Goal: Task Accomplishment & Management: Manage account settings

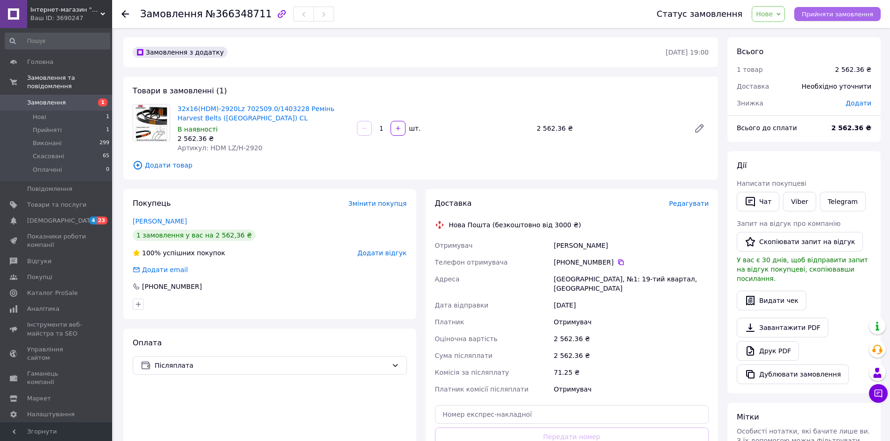
click at [846, 16] on span "Прийняти замовлення" at bounding box center [837, 14] width 71 height 7
click at [662, 144] on div "32х16(HDM)-2920Lz 702509.0/1403228 Ремінь Harvest Belts ([GEOGRAPHIC_DATA]) CL …" at bounding box center [443, 128] width 539 height 52
drag, startPoint x: 68, startPoint y: 121, endPoint x: 79, endPoint y: 124, distance: 12.0
click at [69, 124] on li "Прийняті 1" at bounding box center [57, 130] width 115 height 13
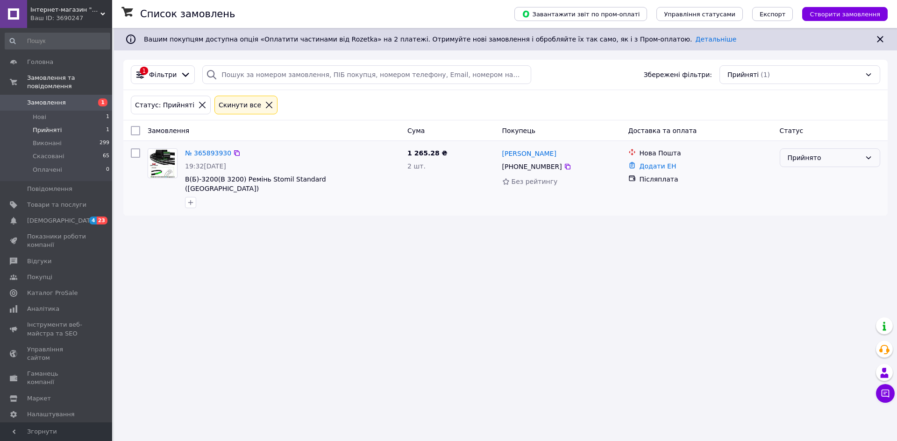
click at [873, 157] on div "Прийнято" at bounding box center [830, 158] width 100 height 19
click at [816, 176] on li "Виконано" at bounding box center [829, 178] width 99 height 17
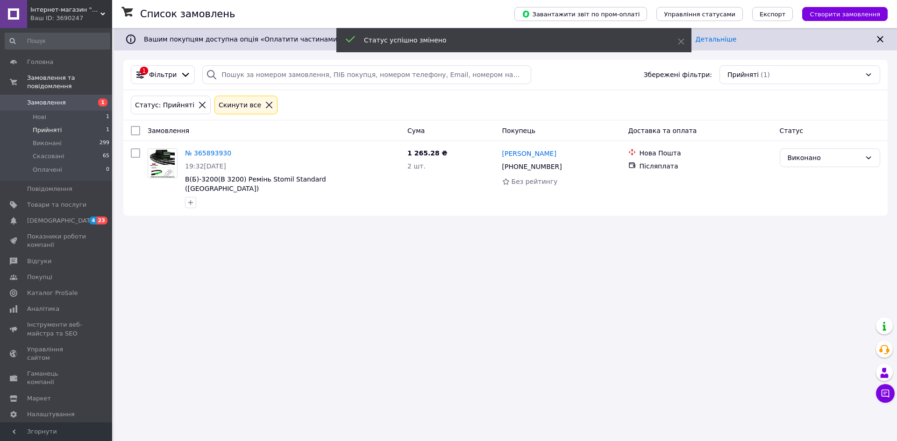
drag, startPoint x: 254, startPoint y: 105, endPoint x: 245, endPoint y: 112, distance: 11.7
click at [265, 104] on icon at bounding box center [269, 105] width 8 height 8
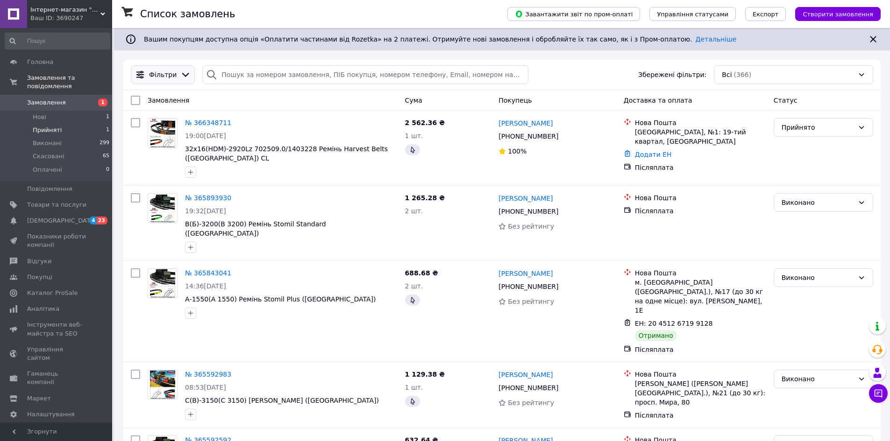
drag, startPoint x: 176, startPoint y: 73, endPoint x: 170, endPoint y: 78, distance: 7.4
click at [180, 74] on icon at bounding box center [185, 75] width 10 height 10
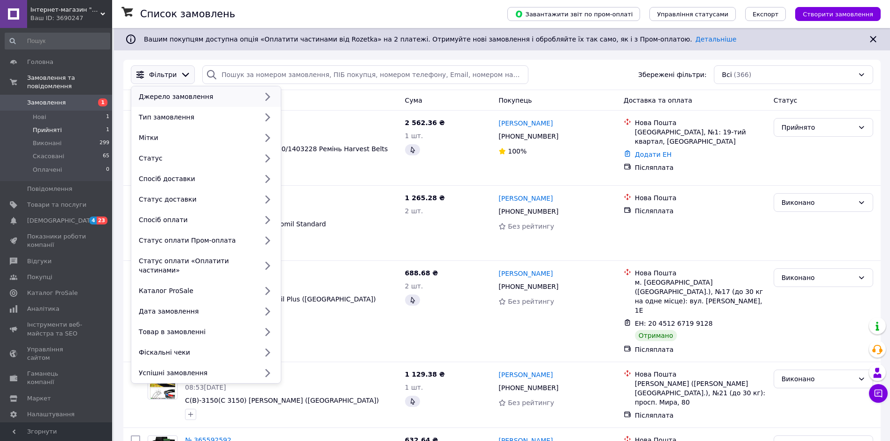
click at [188, 99] on div "Джерело замовлення" at bounding box center [196, 96] width 122 height 9
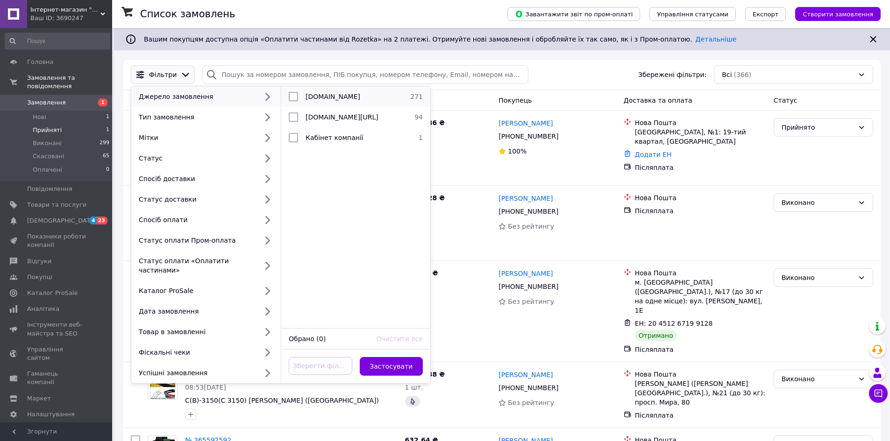
click at [298, 99] on div at bounding box center [293, 96] width 17 height 9
checkbox input "true"
click at [404, 360] on div "Комісія за клік" at bounding box center [415, 360] width 65 height 24
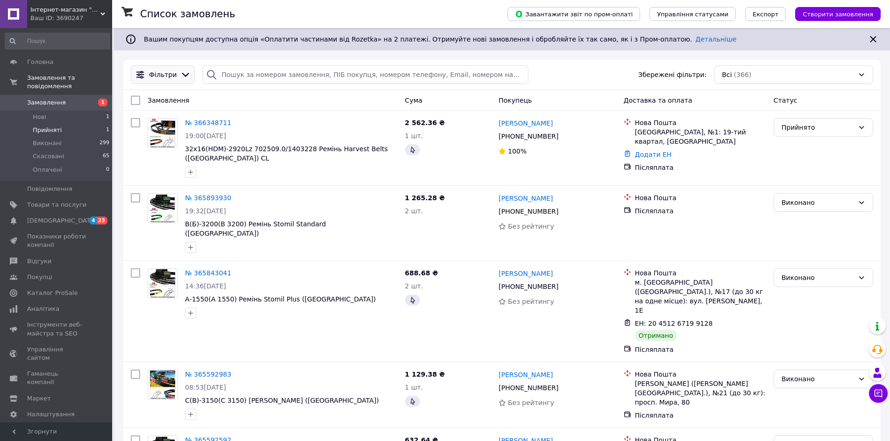
click at [182, 74] on icon at bounding box center [185, 75] width 7 height 4
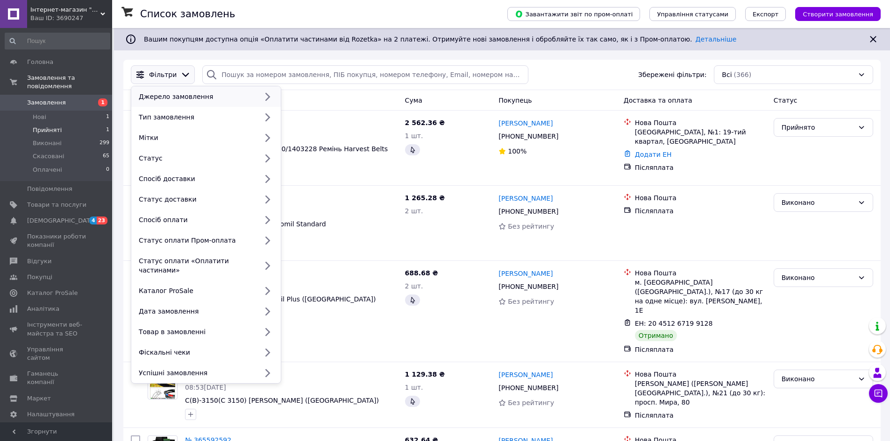
click at [177, 95] on div "Джерело замовлення" at bounding box center [196, 96] width 122 height 9
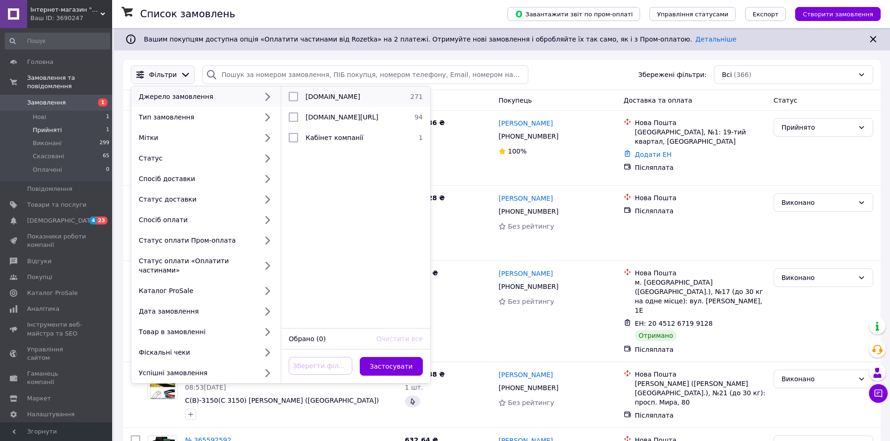
click at [289, 96] on input "checkbox" at bounding box center [293, 96] width 9 height 9
checkbox input "true"
click at [390, 360] on button "Застосувати" at bounding box center [392, 366] width 64 height 19
